Goal: Complete application form: Complete application form

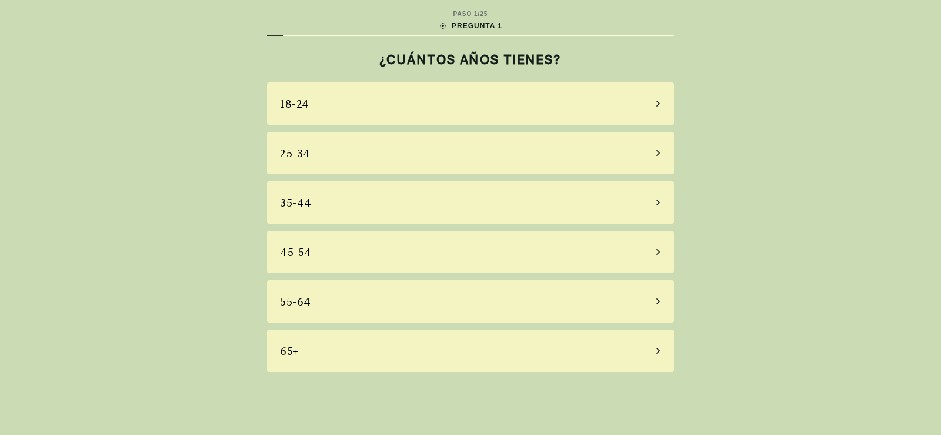
click at [359, 195] on div "35-44" at bounding box center [470, 202] width 407 height 42
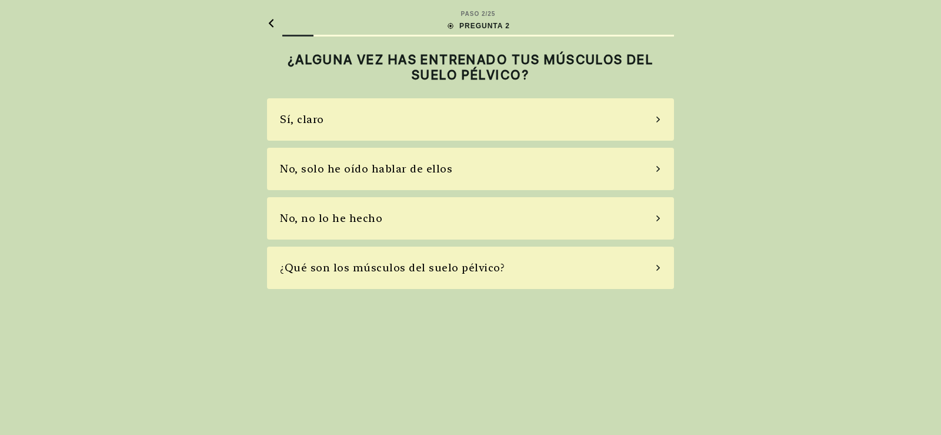
click at [397, 122] on div "Sí, claro" at bounding box center [470, 119] width 407 height 42
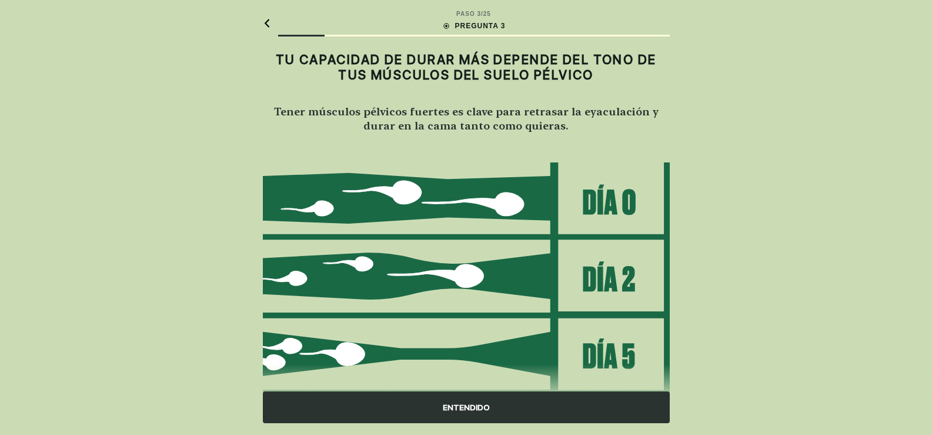
click at [479, 408] on div "ENTENDIDO" at bounding box center [466, 407] width 407 height 32
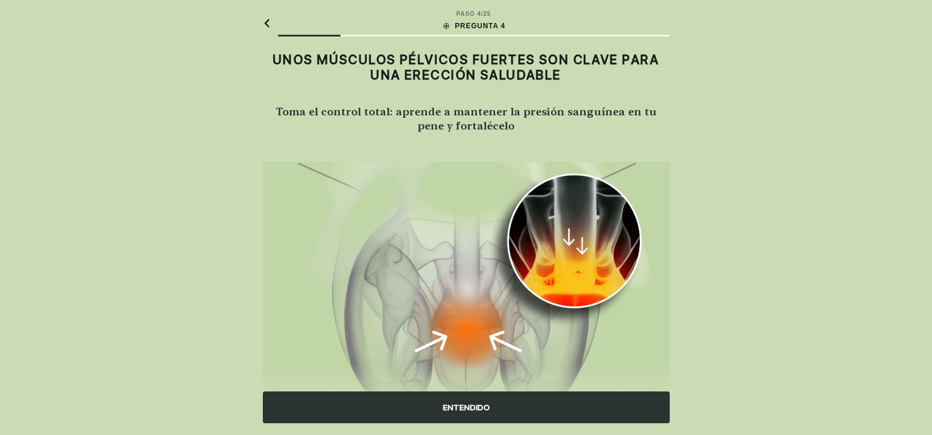
click at [479, 408] on div "ENTENDIDO" at bounding box center [466, 407] width 407 height 32
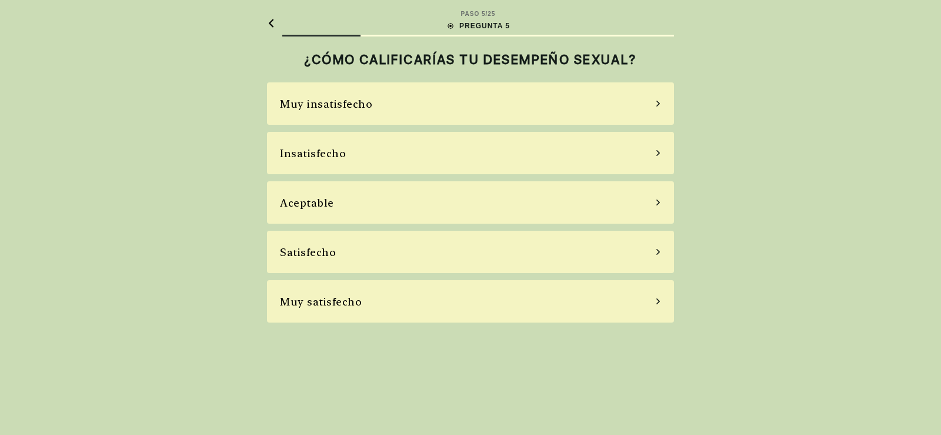
click at [416, 196] on div "Aceptable" at bounding box center [470, 202] width 407 height 42
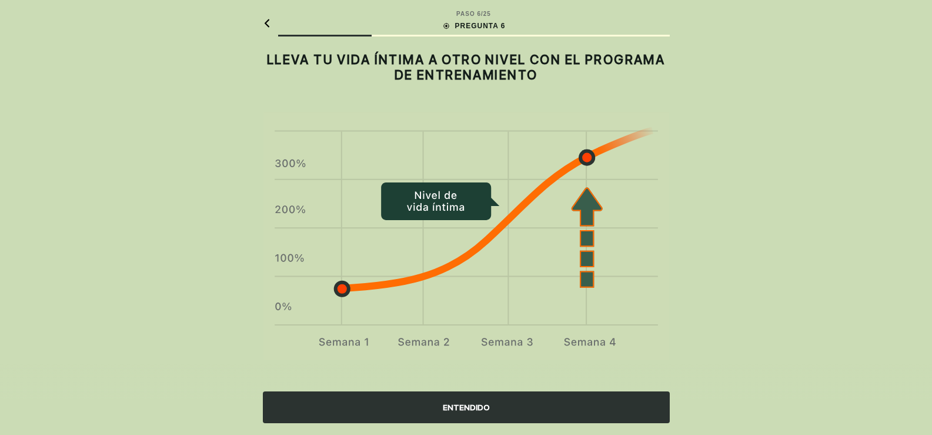
click at [465, 404] on div "ENTENDIDO" at bounding box center [466, 407] width 407 height 32
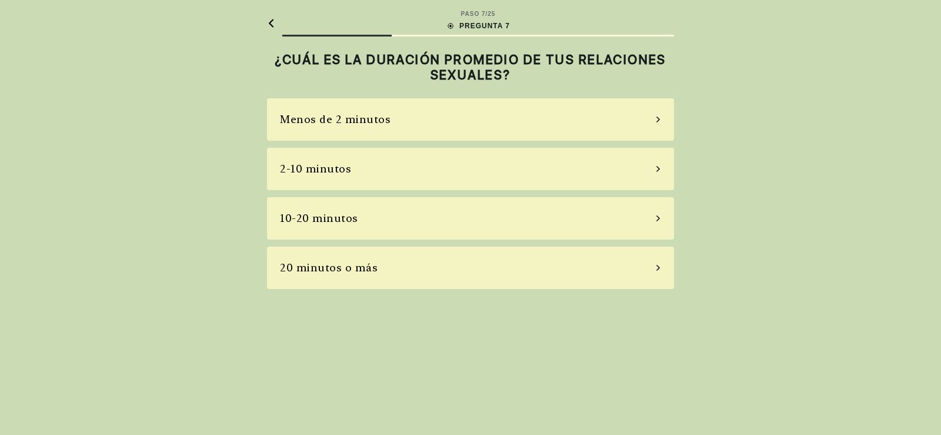
click at [431, 164] on div "2-10 minutos" at bounding box center [470, 169] width 407 height 42
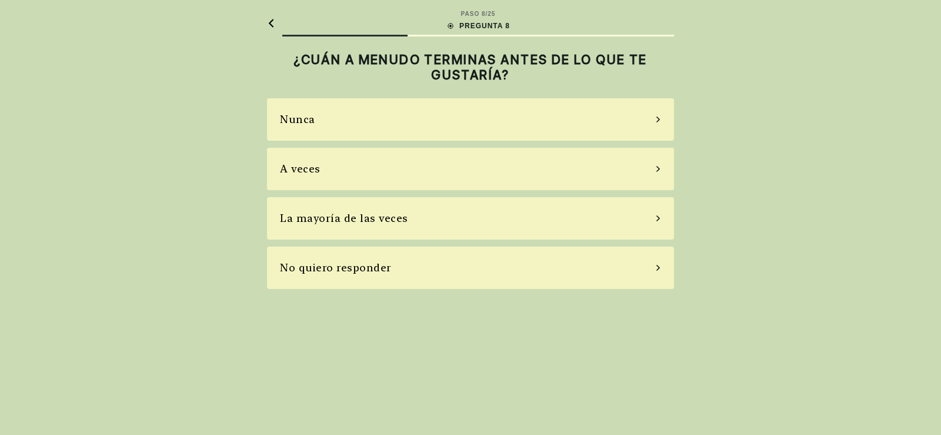
click at [447, 224] on div "La mayoría de las veces" at bounding box center [470, 218] width 407 height 42
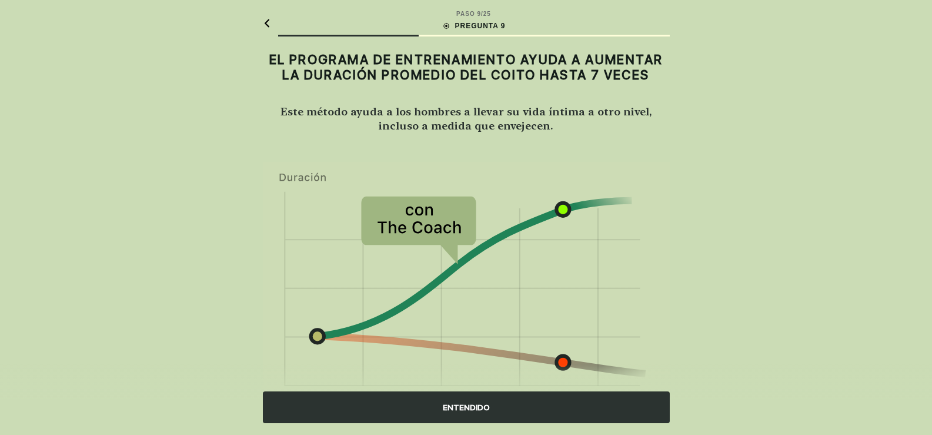
click at [468, 406] on div "ENTENDIDO" at bounding box center [466, 407] width 407 height 32
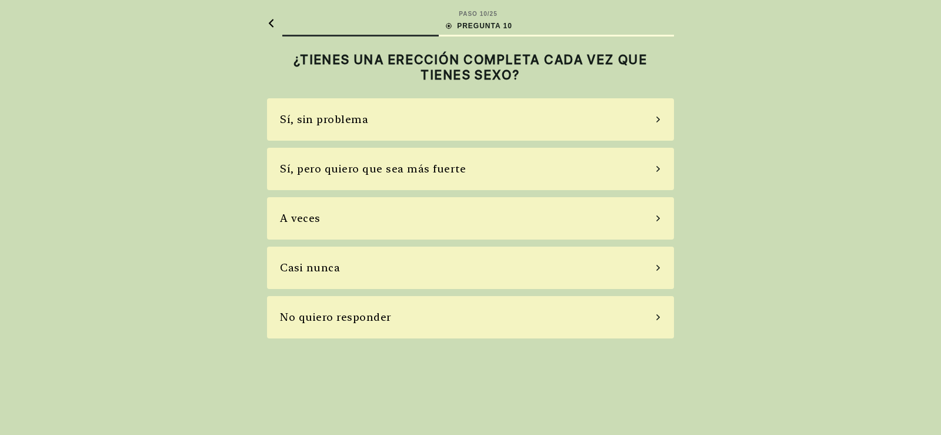
click at [445, 170] on div "Sí, pero quiero que sea más fuerte" at bounding box center [373, 169] width 186 height 16
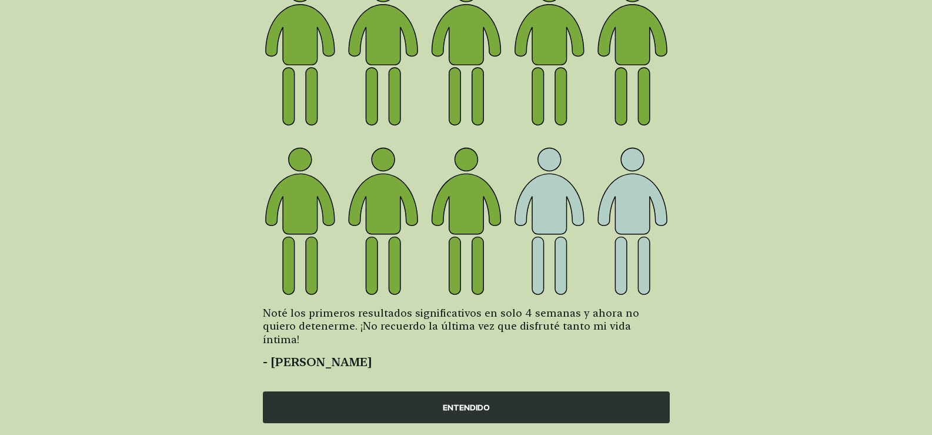
scroll to position [137, 0]
click at [465, 408] on div "ENTENDIDO" at bounding box center [466, 407] width 407 height 32
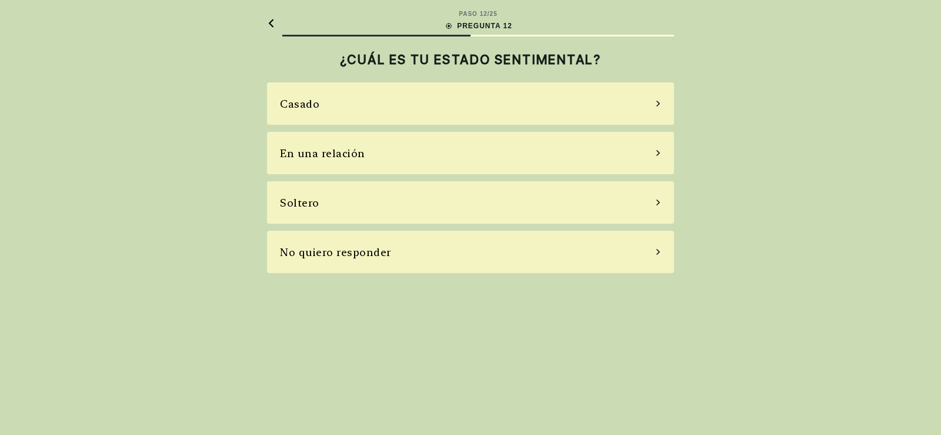
click at [434, 105] on div "Casado" at bounding box center [470, 103] width 407 height 42
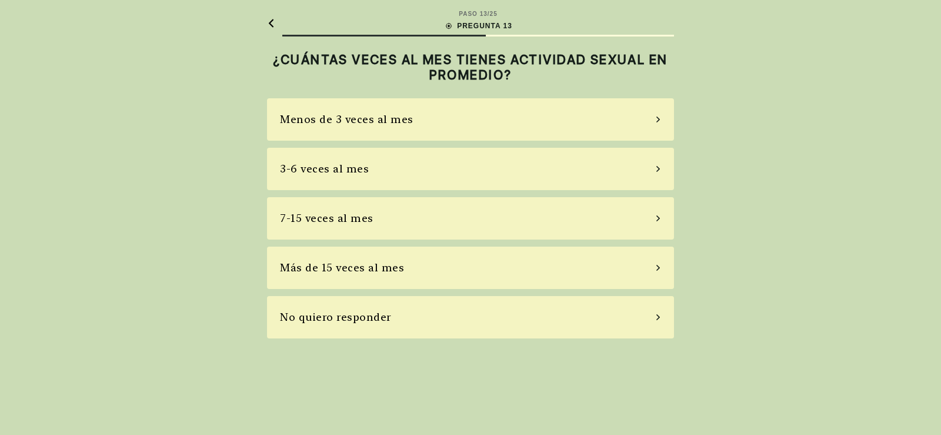
click at [437, 217] on div "7-15 veces al mes" at bounding box center [470, 218] width 407 height 42
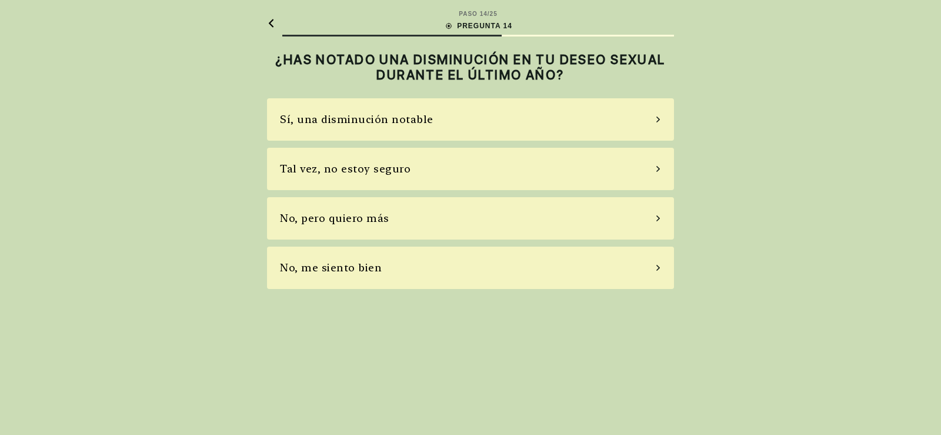
click at [439, 268] on div "No, me siento bien" at bounding box center [470, 267] width 407 height 42
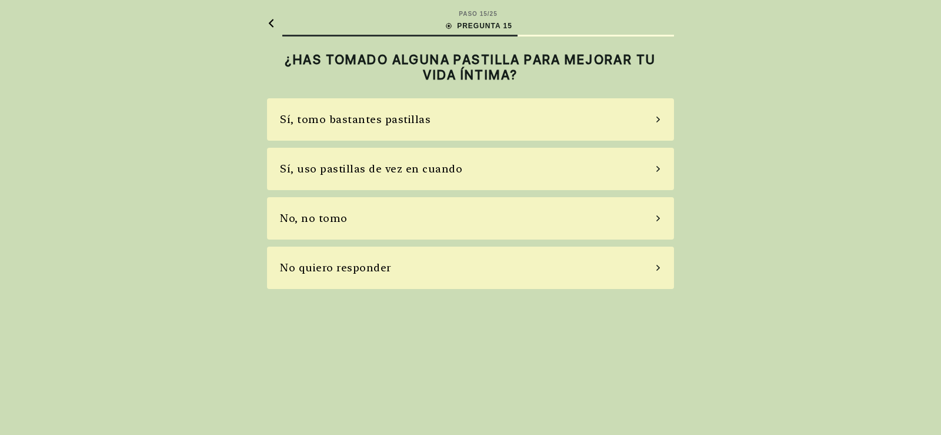
click at [411, 215] on div "No, no tomo" at bounding box center [470, 218] width 407 height 42
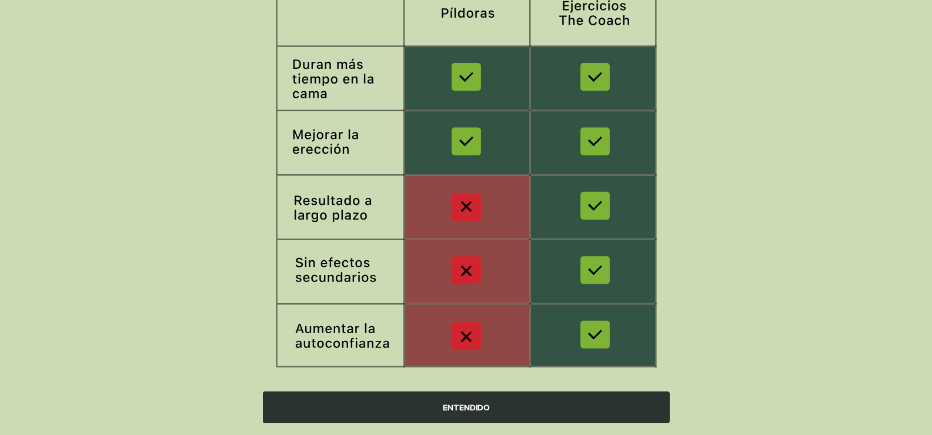
scroll to position [189, 0]
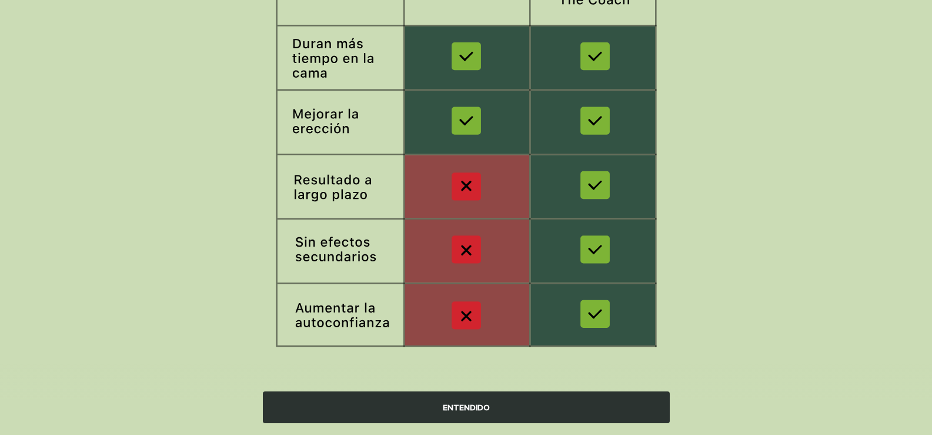
click at [485, 409] on div "ENTENDIDO" at bounding box center [466, 407] width 407 height 32
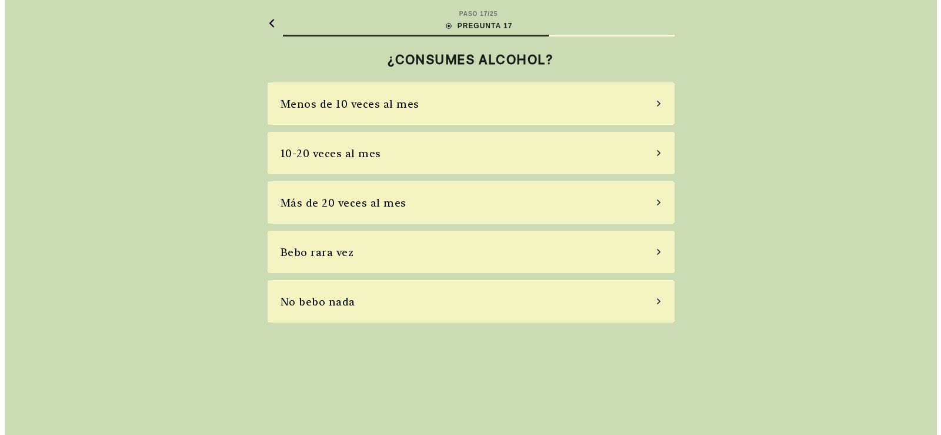
scroll to position [0, 0]
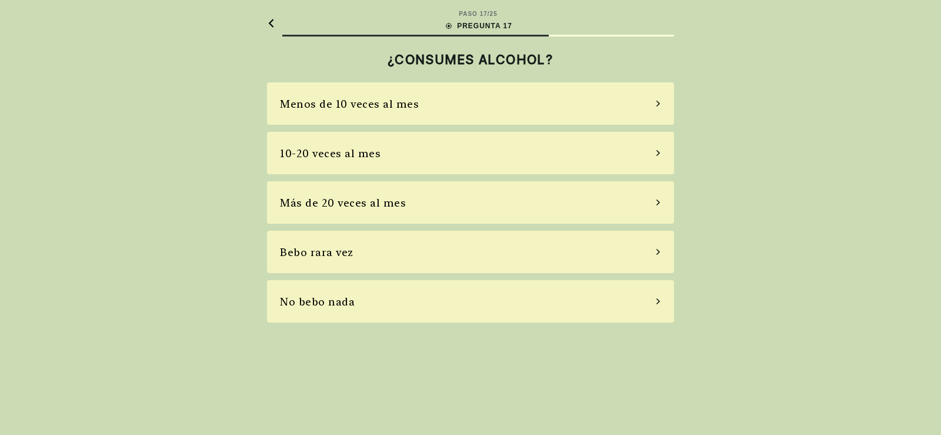
click at [444, 305] on div "No bebo nada" at bounding box center [470, 301] width 407 height 42
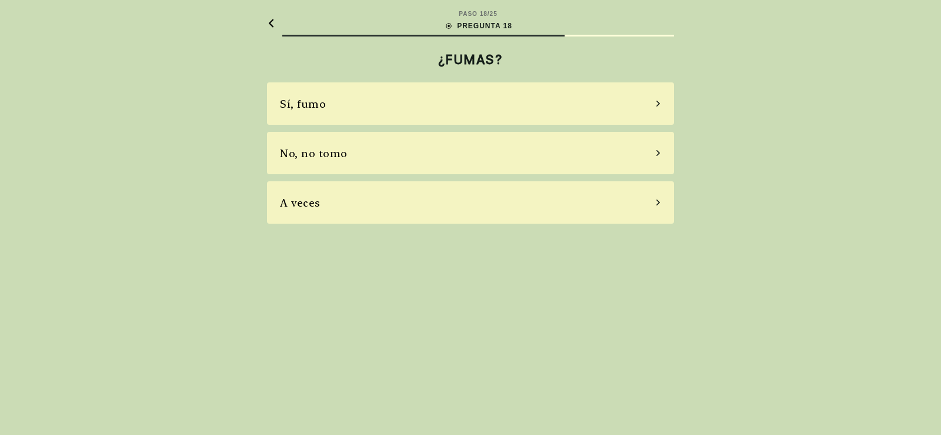
click at [444, 153] on div "No, no tomo" at bounding box center [470, 153] width 407 height 42
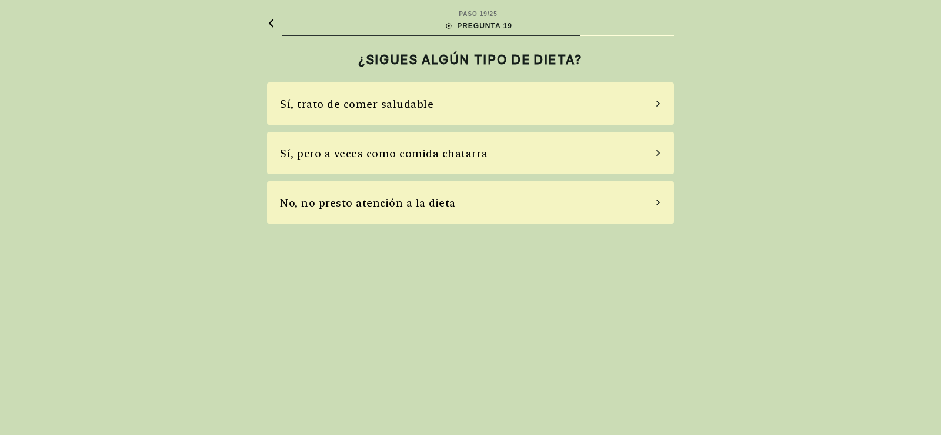
click at [453, 106] on div "Sí, trato de comer saludable" at bounding box center [470, 103] width 407 height 42
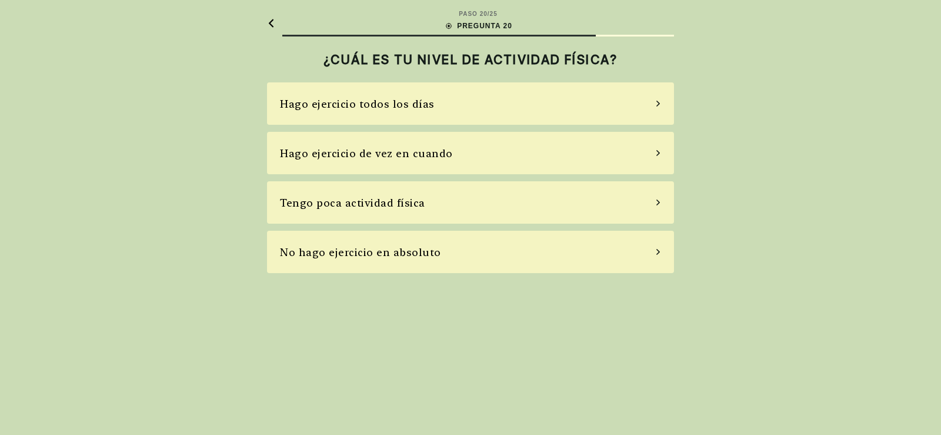
click at [465, 153] on div "Hago ejercicio de vez en cuando" at bounding box center [470, 153] width 407 height 42
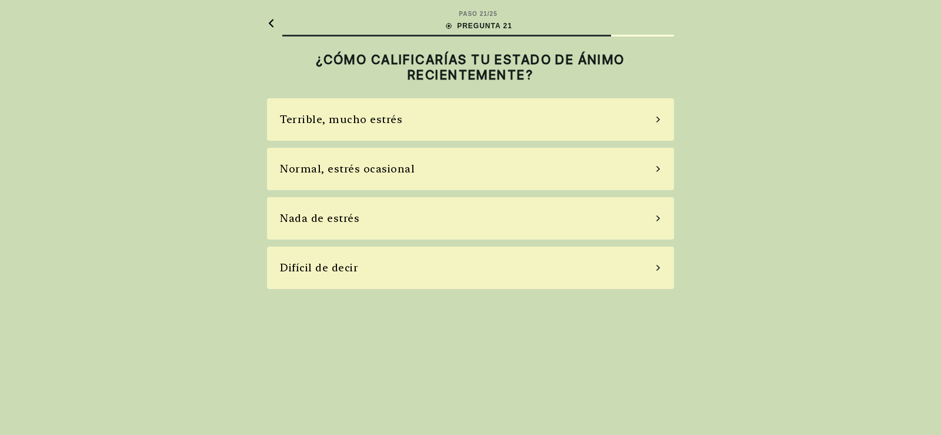
click at [422, 167] on div "Normal, estrés ocasional" at bounding box center [470, 169] width 407 height 42
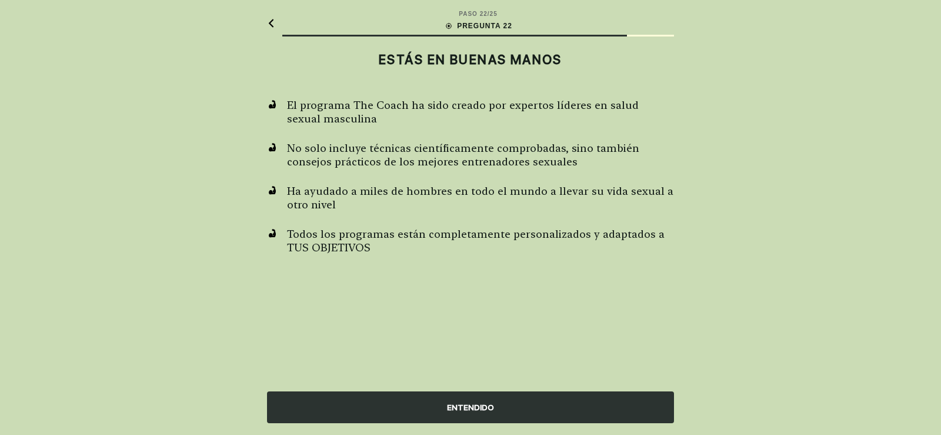
click at [481, 404] on div "ENTENDIDO" at bounding box center [470, 407] width 407 height 32
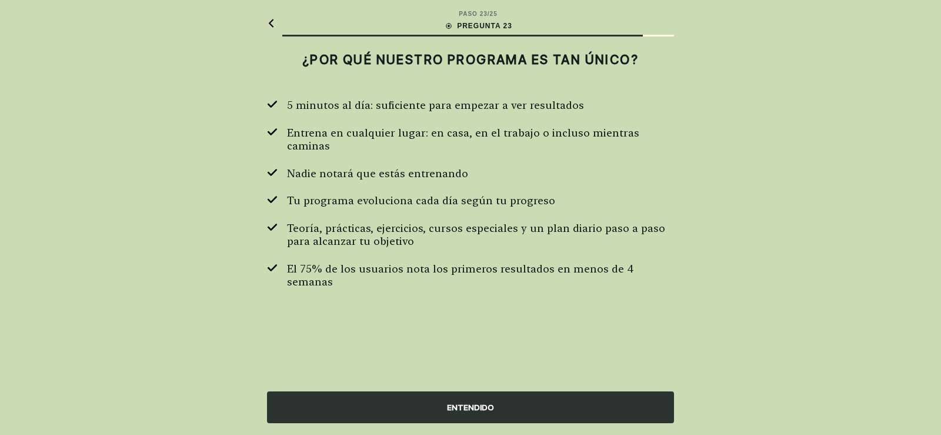
click at [481, 404] on div "ENTENDIDO" at bounding box center [470, 407] width 407 height 32
